Goal: Information Seeking & Learning: Check status

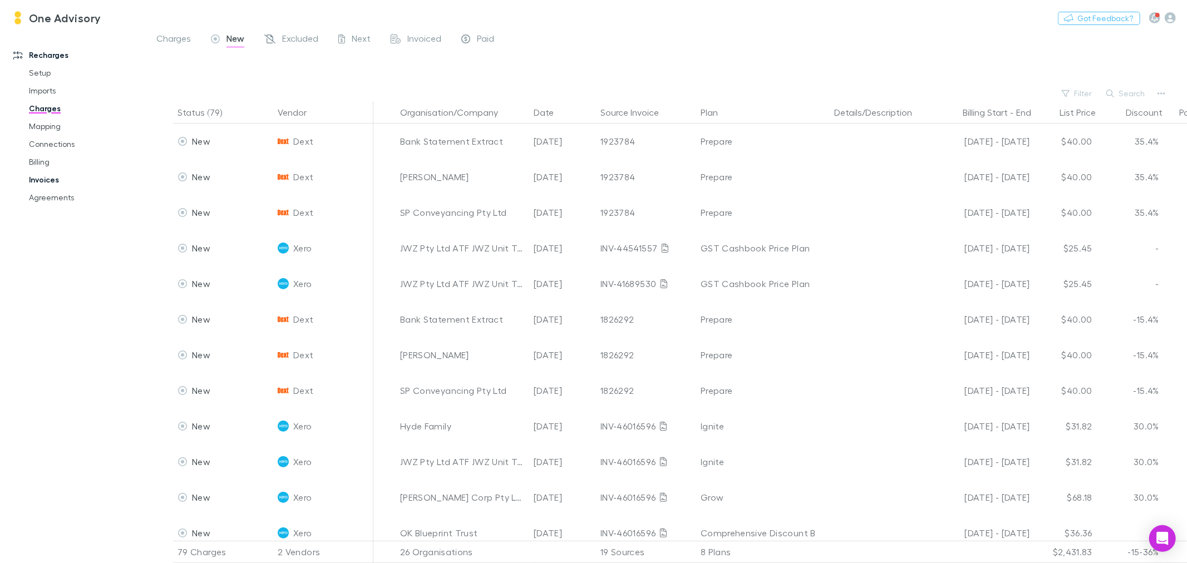
click at [42, 180] on link "Invoices" at bounding box center [86, 180] width 136 height 18
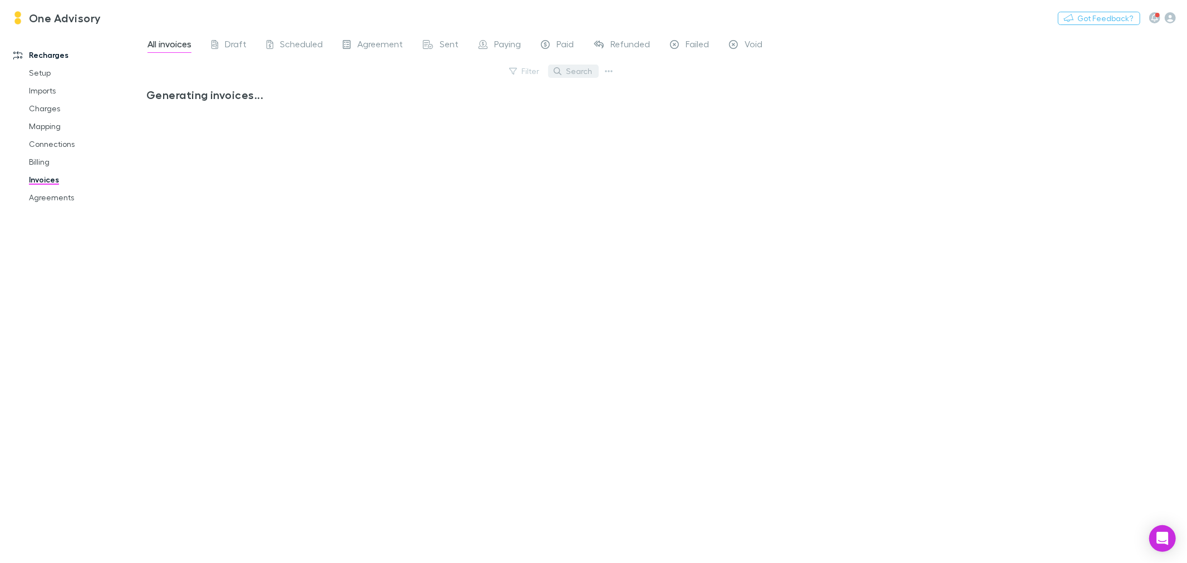
click at [579, 71] on button "Search" at bounding box center [573, 71] width 51 height 13
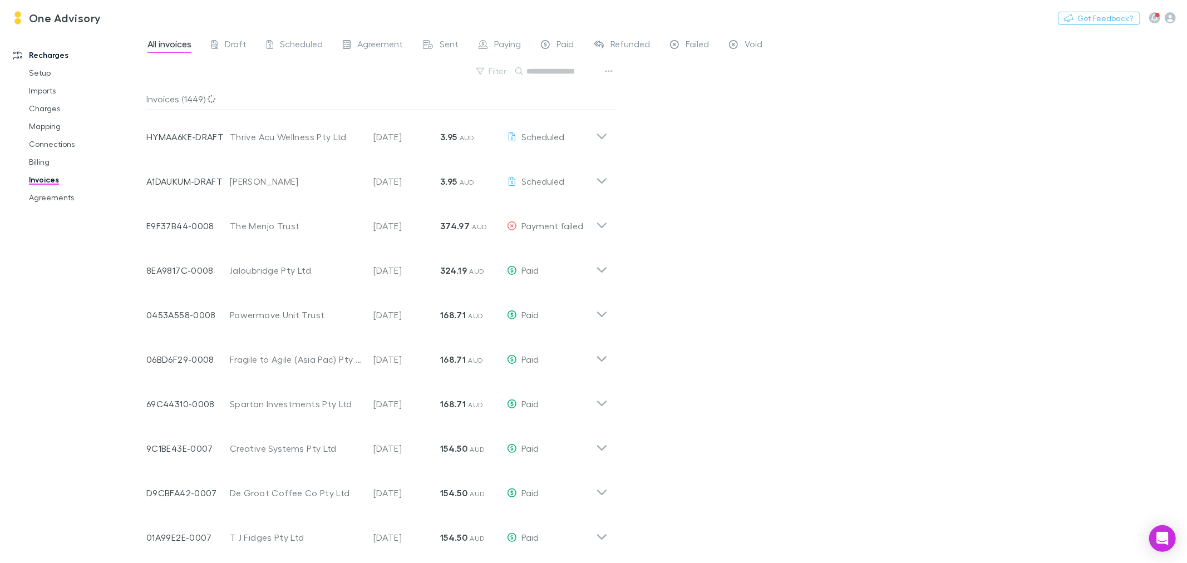
click at [579, 71] on input "text" at bounding box center [555, 71] width 56 height 16
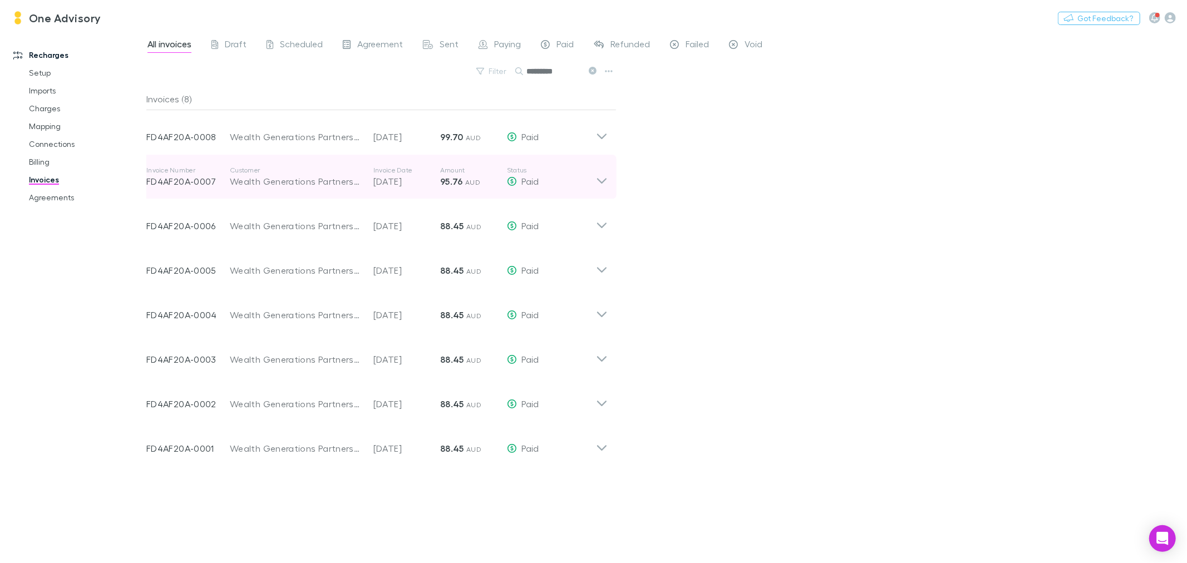
click at [600, 176] on icon at bounding box center [602, 177] width 12 height 22
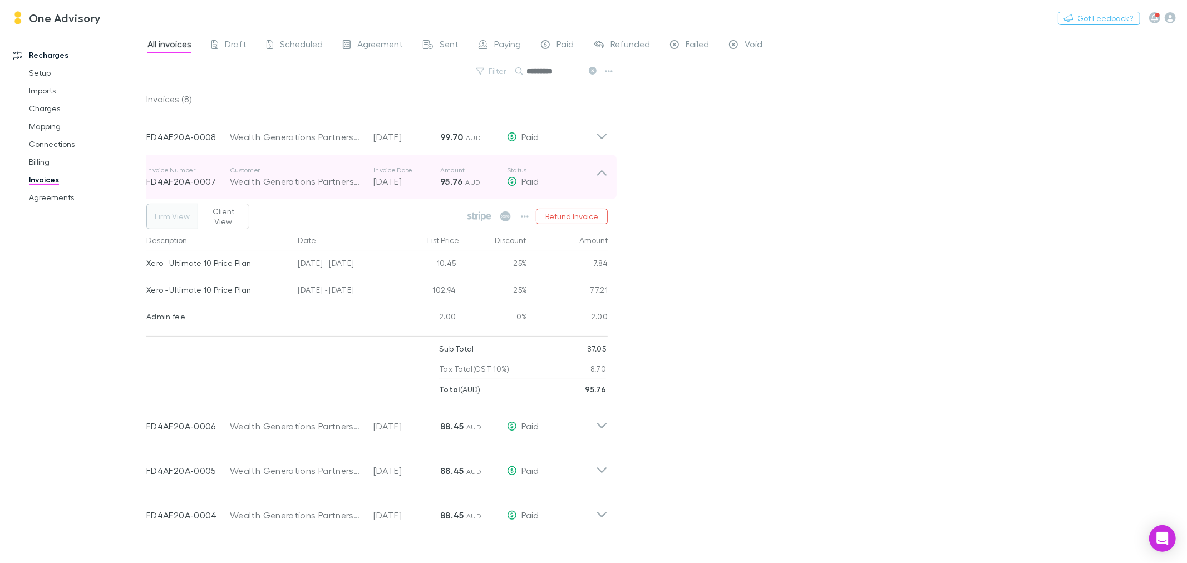
click at [598, 174] on icon at bounding box center [601, 173] width 9 height 6
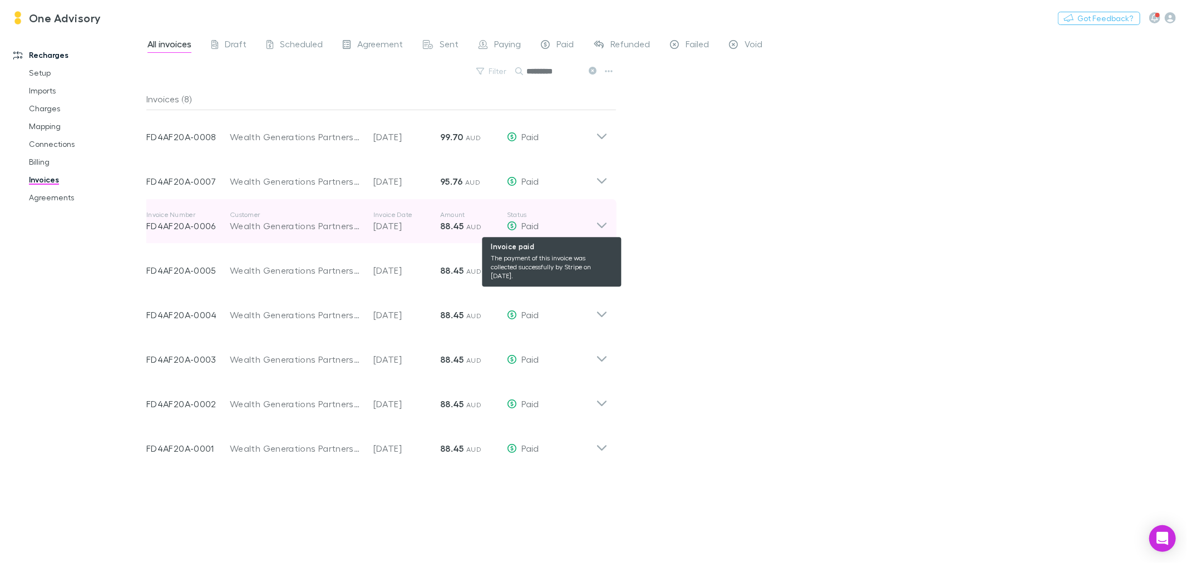
click at [591, 219] on div "Paid" at bounding box center [551, 225] width 89 height 13
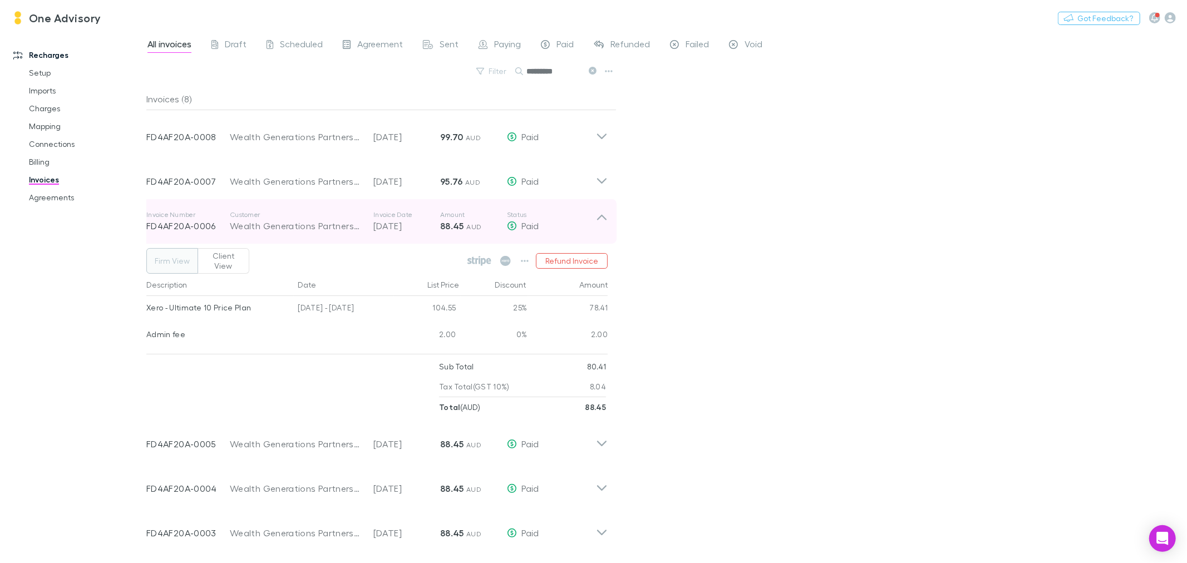
click at [599, 220] on icon at bounding box center [602, 221] width 12 height 22
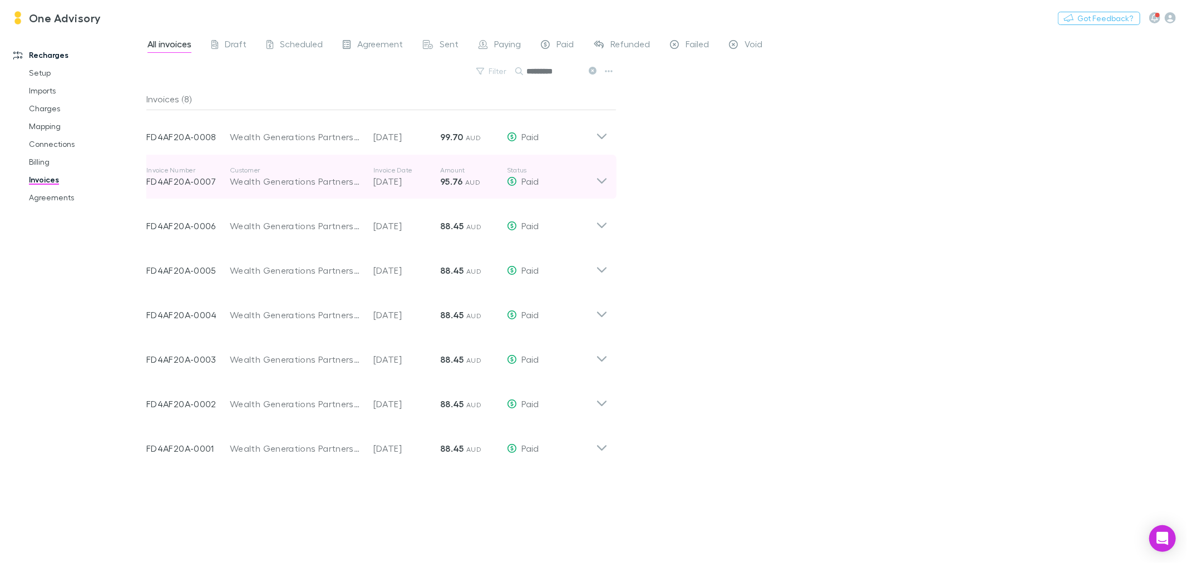
click at [449, 184] on strong "95.76" at bounding box center [451, 181] width 23 height 11
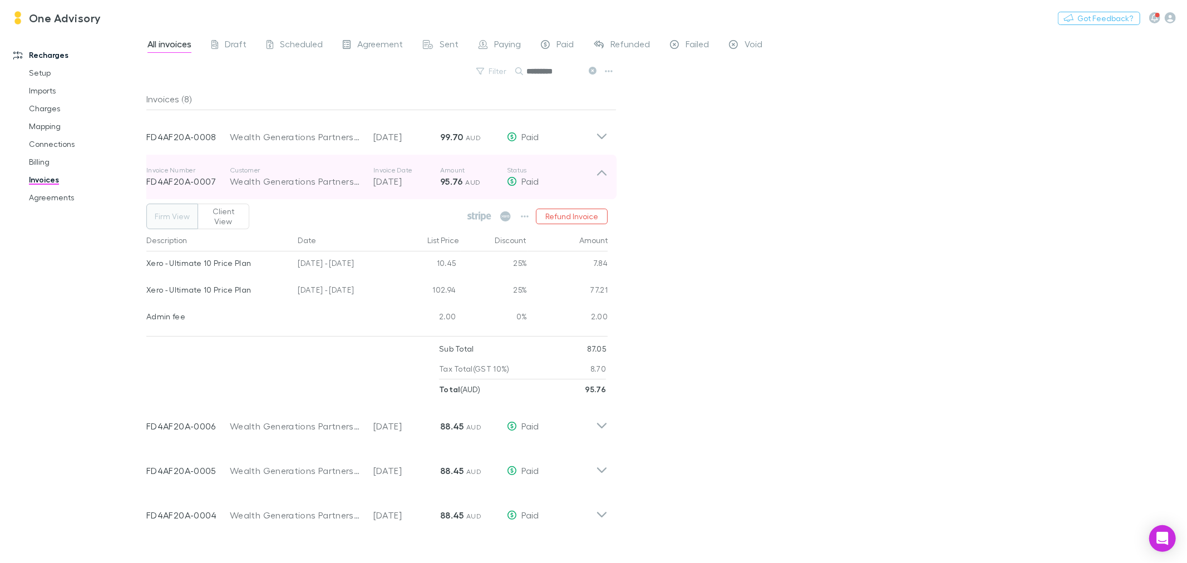
click at [599, 173] on icon at bounding box center [601, 173] width 9 height 6
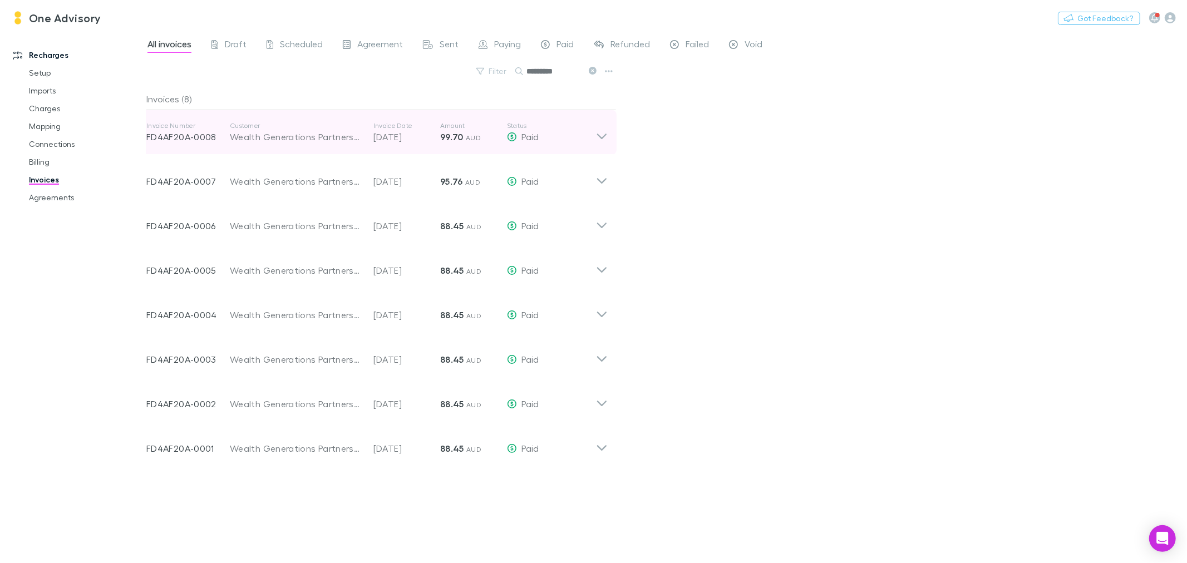
click at [599, 143] on icon at bounding box center [602, 132] width 12 height 22
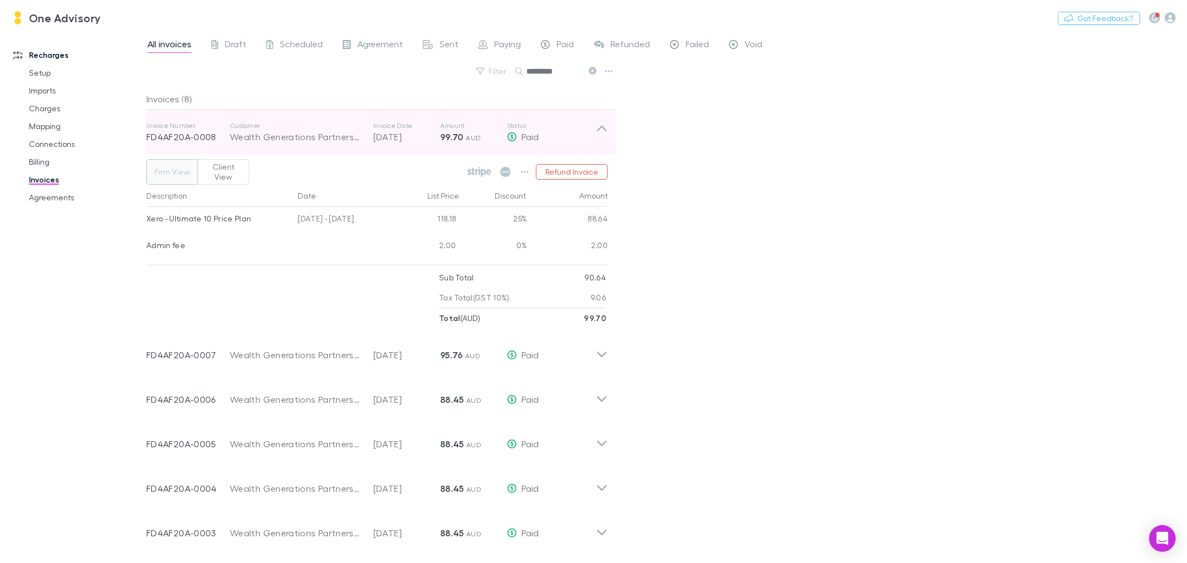
click at [599, 134] on icon at bounding box center [602, 132] width 12 height 22
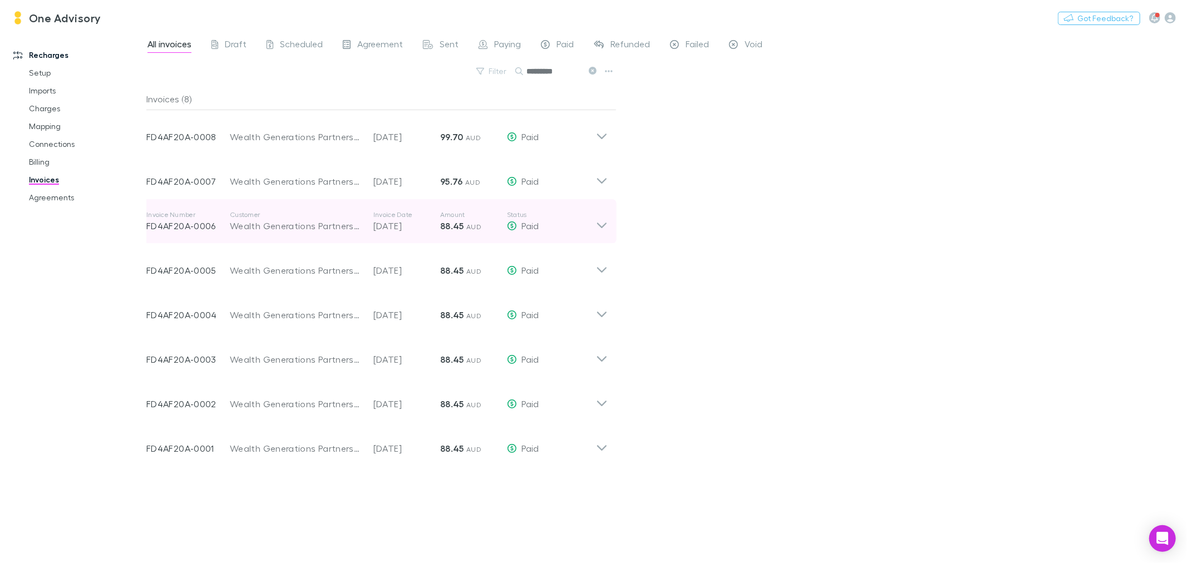
click at [603, 223] on icon at bounding box center [602, 221] width 12 height 22
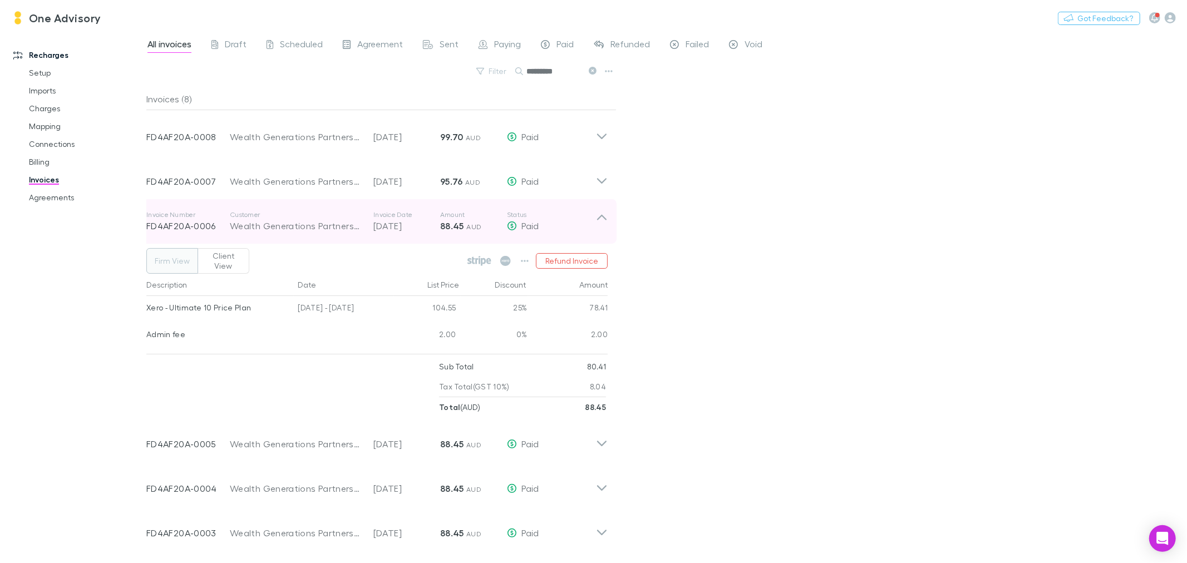
click at [599, 218] on icon at bounding box center [601, 218] width 9 height 6
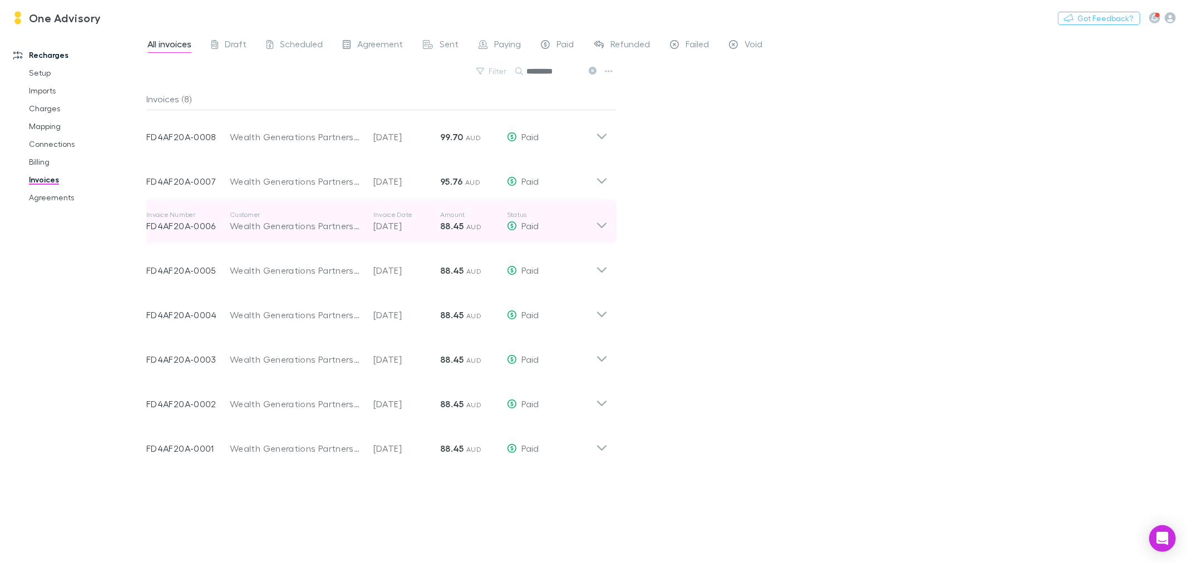
click at [599, 215] on icon at bounding box center [602, 221] width 12 height 22
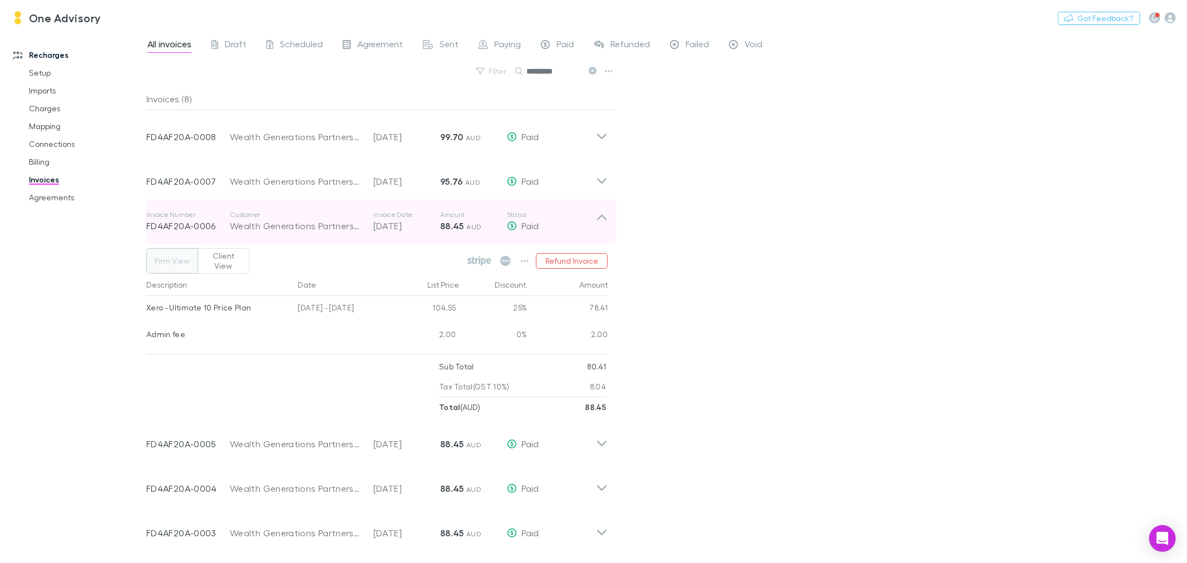
click at [597, 214] on icon at bounding box center [602, 221] width 12 height 22
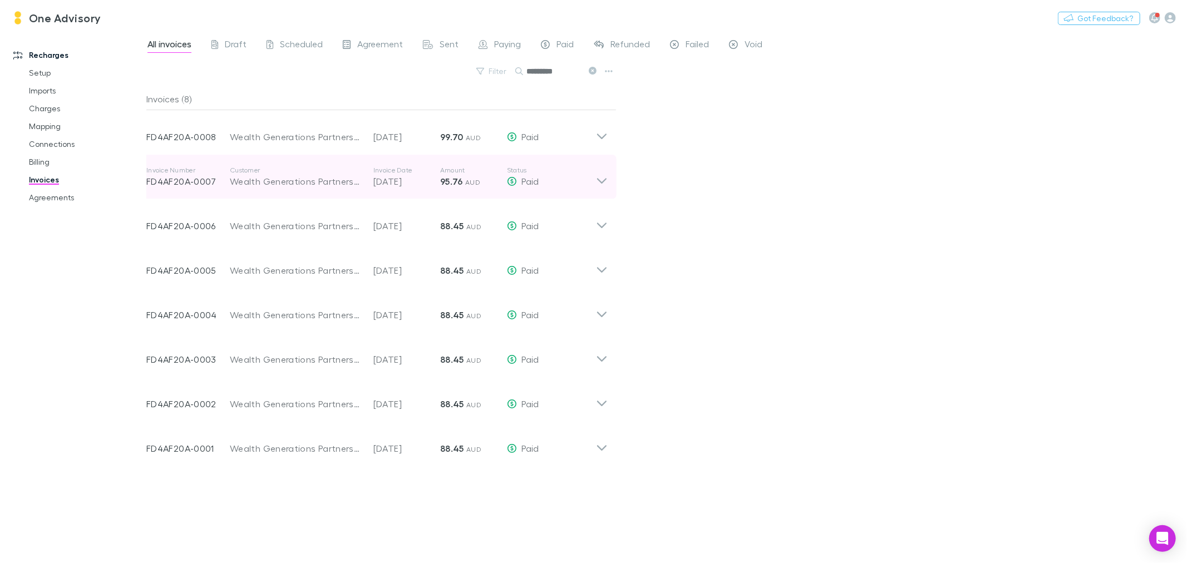
click at [599, 173] on icon at bounding box center [602, 177] width 12 height 22
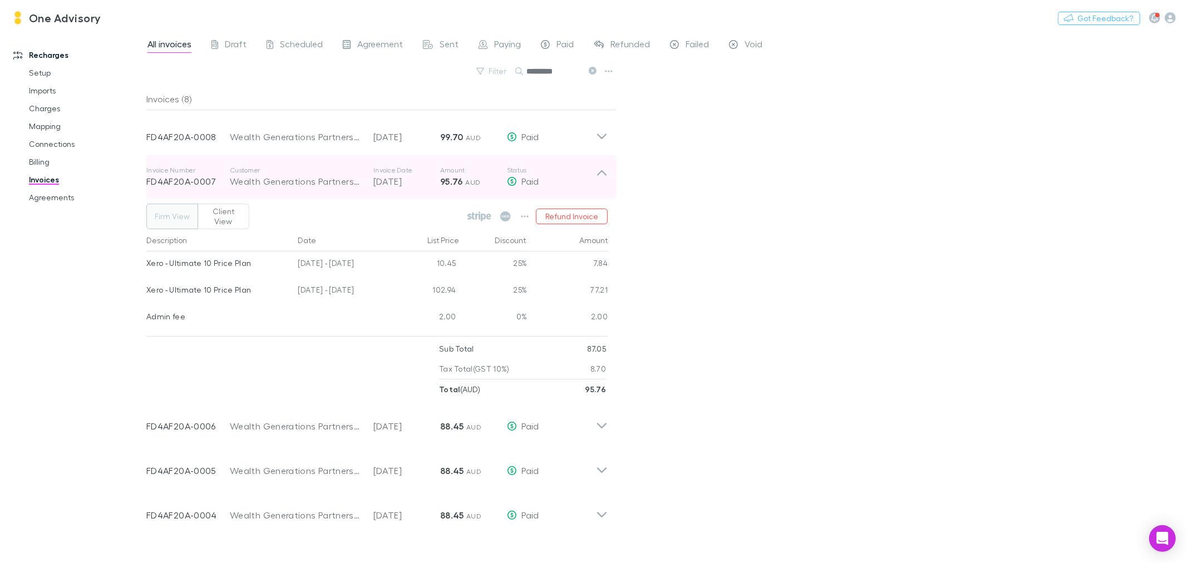
click at [591, 170] on p "Status" at bounding box center [551, 170] width 89 height 9
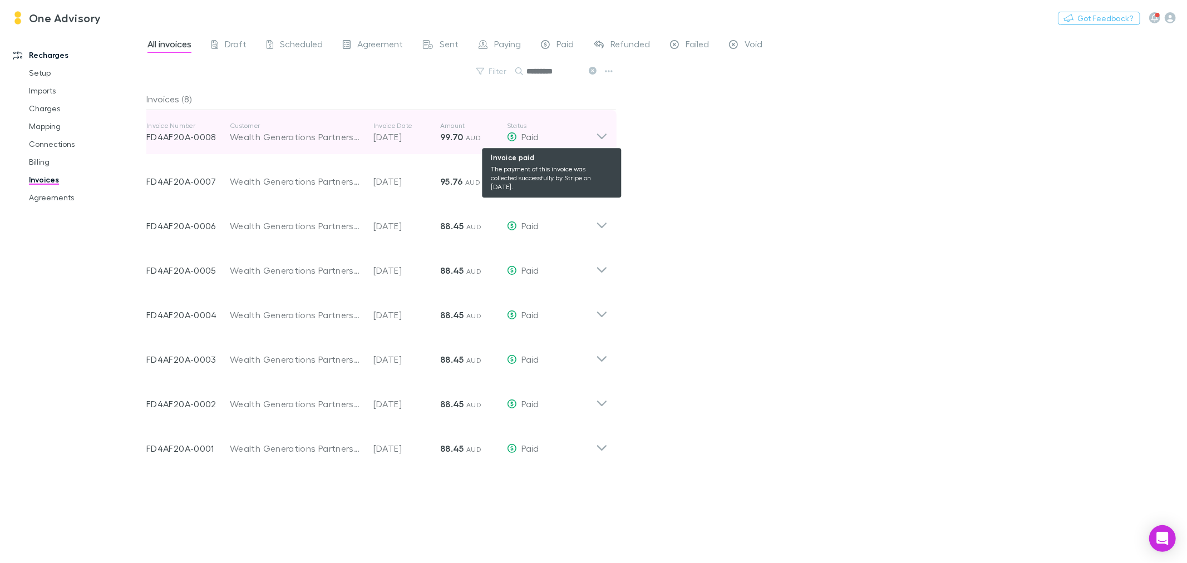
click at [594, 140] on div "Paid" at bounding box center [551, 136] width 89 height 13
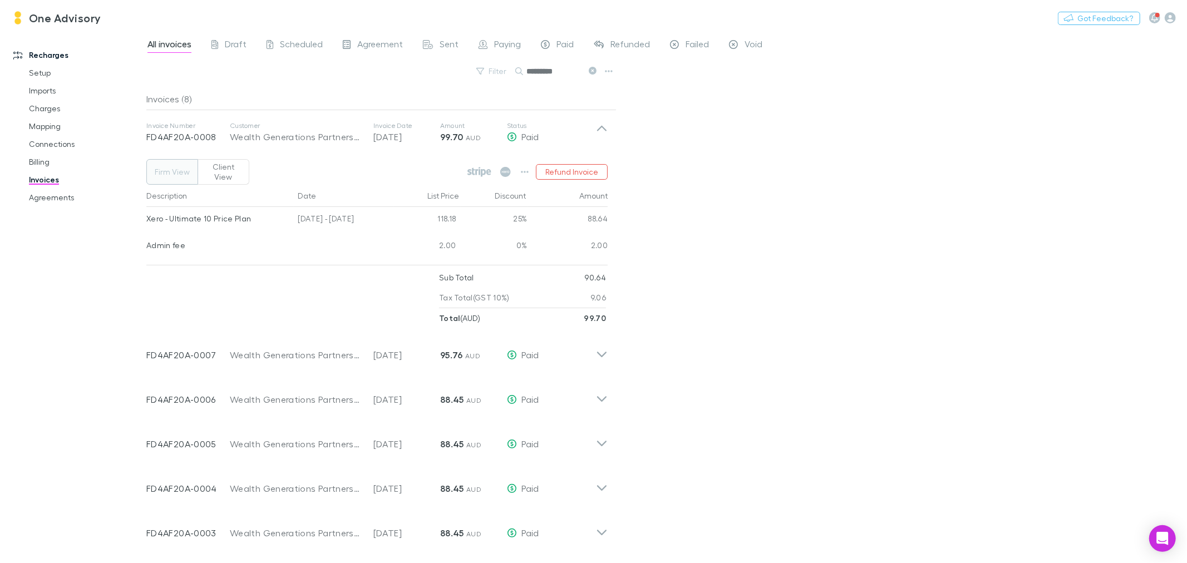
click at [593, 71] on icon at bounding box center [593, 71] width 8 height 8
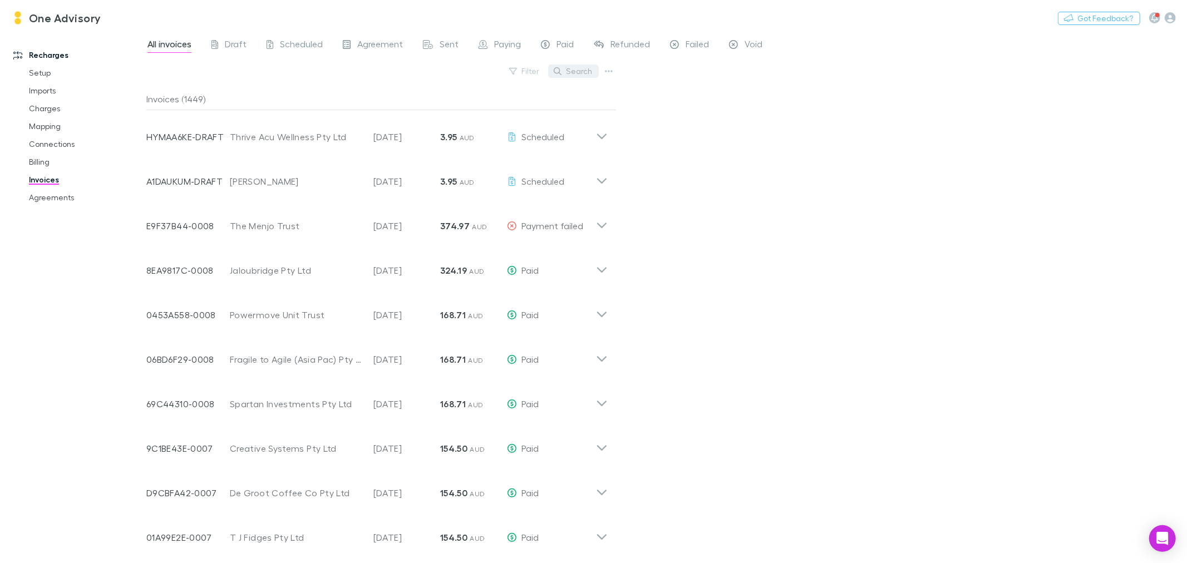
drag, startPoint x: 593, startPoint y: 71, endPoint x: 583, endPoint y: 72, distance: 10.2
click at [583, 72] on button "Search" at bounding box center [573, 71] width 51 height 13
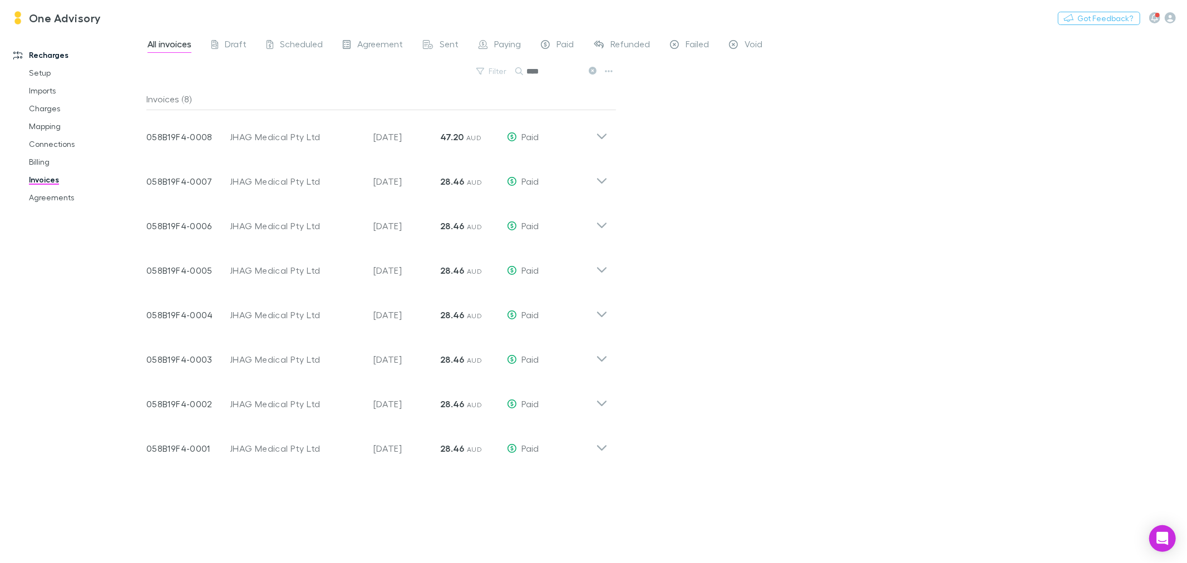
type input "****"
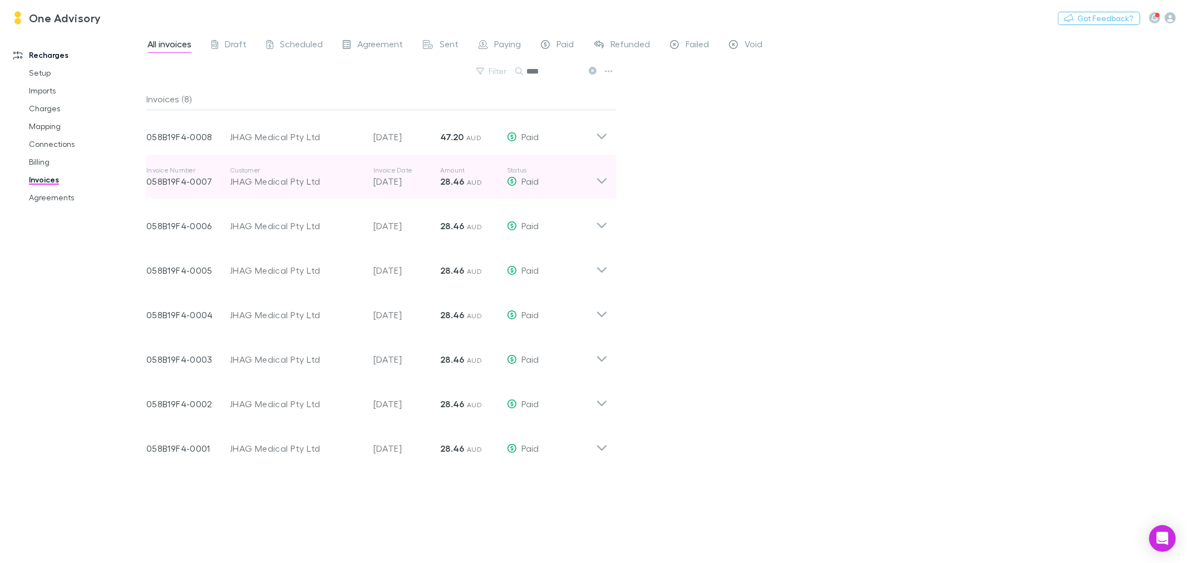
click at [605, 180] on icon at bounding box center [601, 181] width 9 height 6
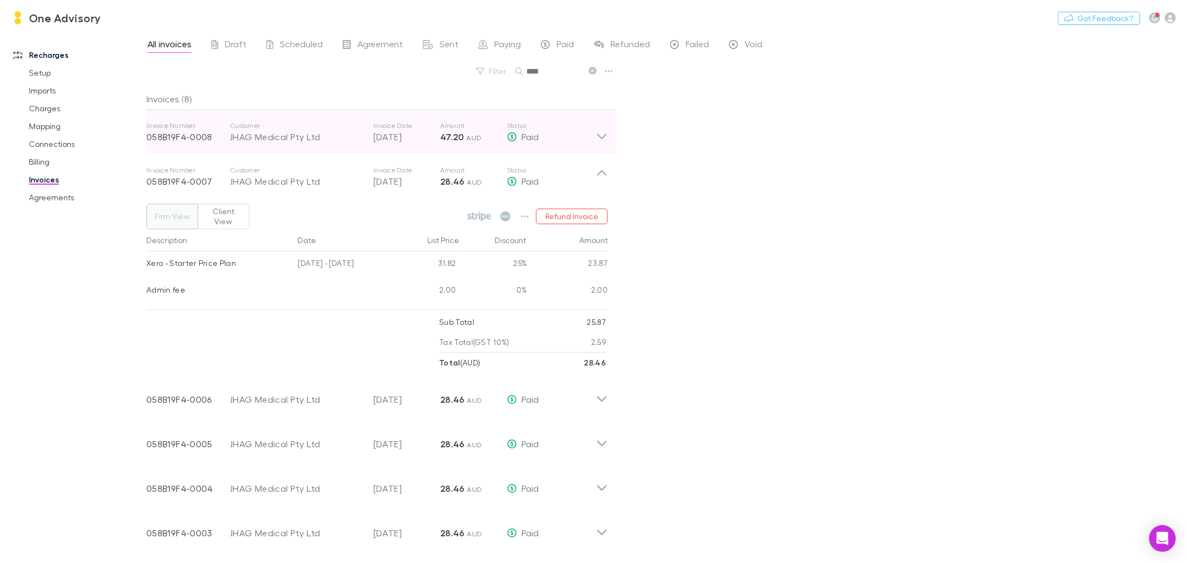
click at [601, 131] on icon at bounding box center [602, 132] width 12 height 22
